Goal: Information Seeking & Learning: Learn about a topic

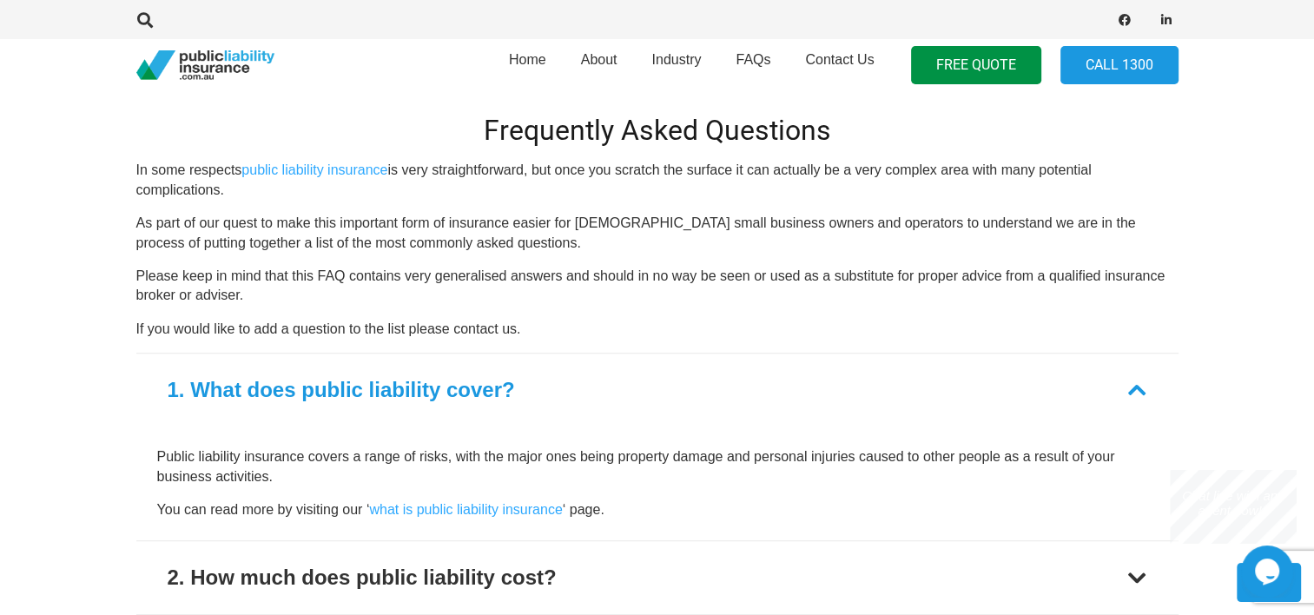
scroll to position [1129, 0]
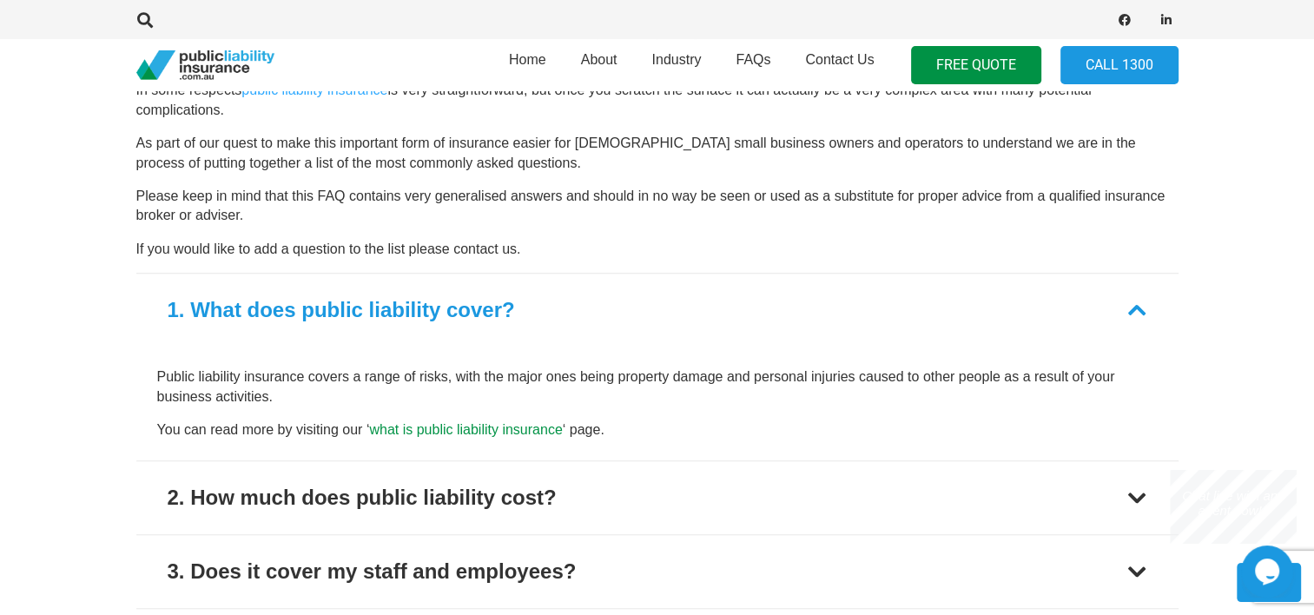
click at [382, 434] on link "what is public liability insurance" at bounding box center [465, 429] width 193 height 15
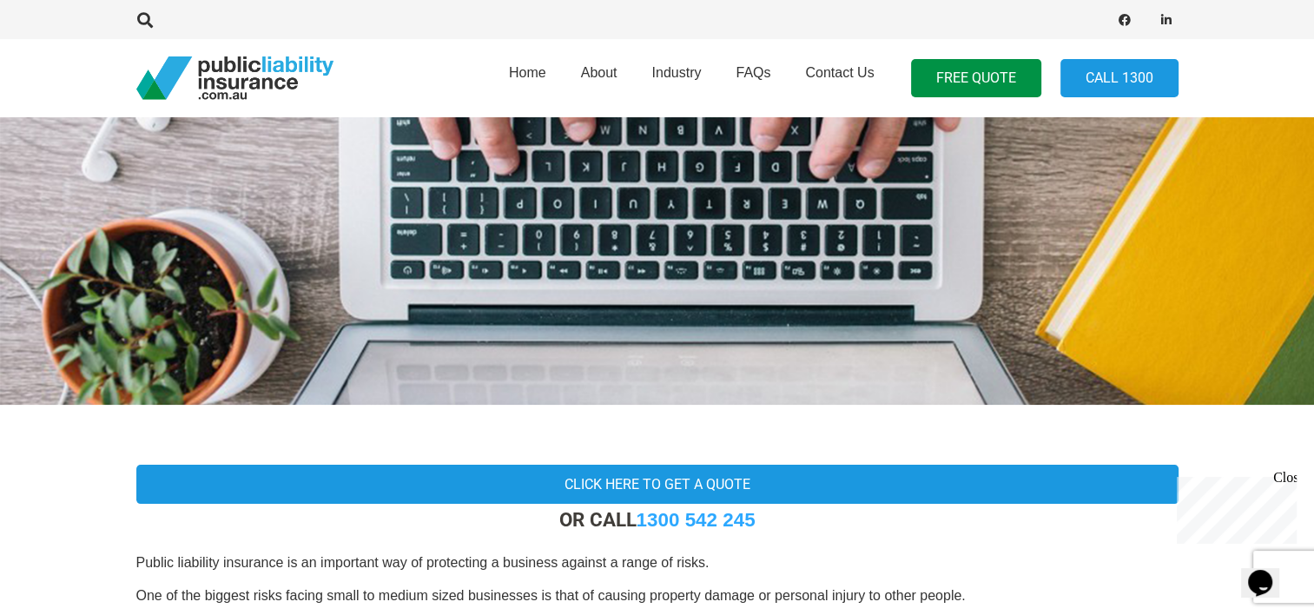
scroll to position [434, 0]
